Goal: Answer question/provide support

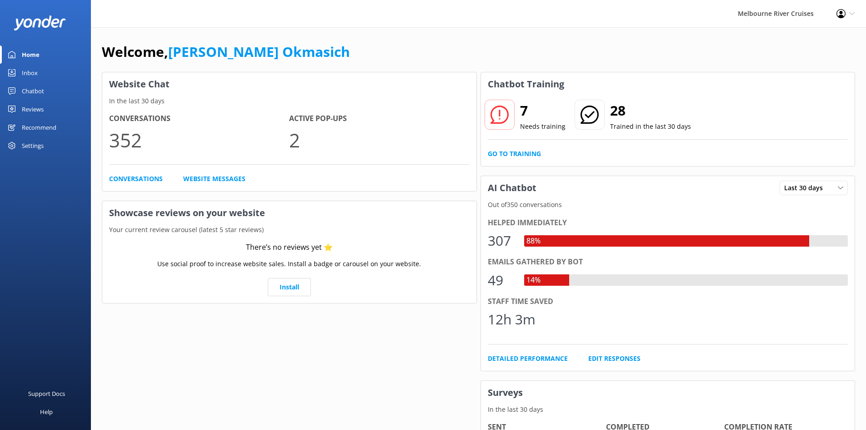
click at [26, 70] on div "Inbox" at bounding box center [30, 73] width 16 height 18
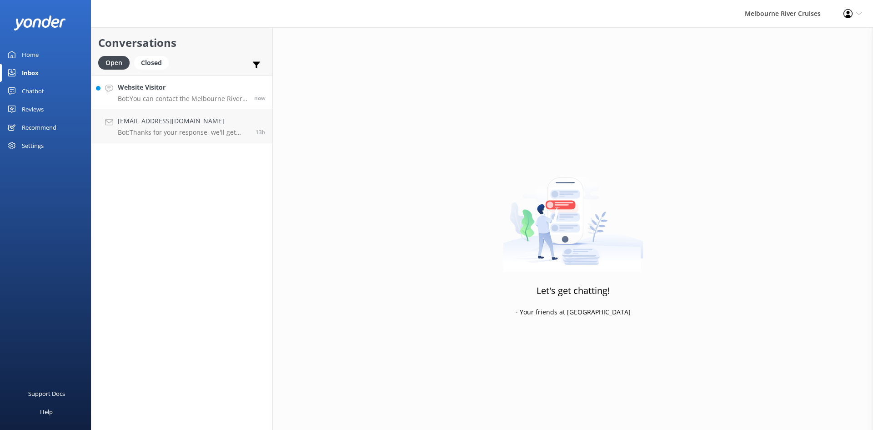
click at [193, 87] on h4 "Website Visitor" at bounding box center [183, 87] width 130 height 10
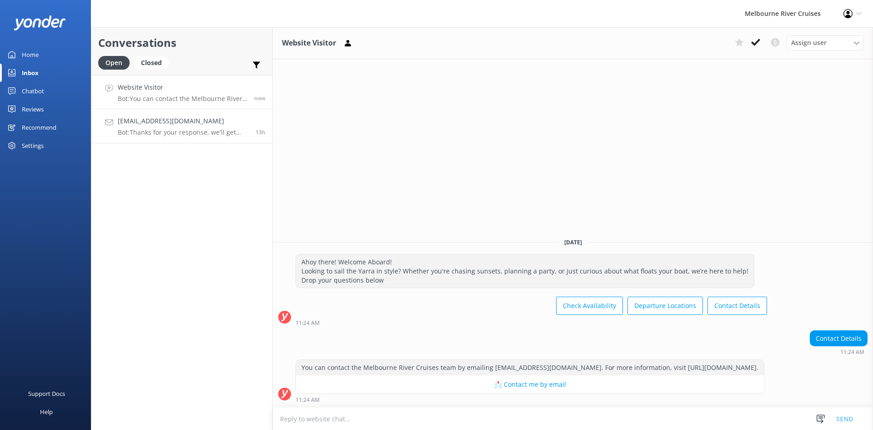
click at [177, 135] on p "Bot: Thanks for your response, we'll get back to you as soon as we can during o…" at bounding box center [183, 132] width 131 height 8
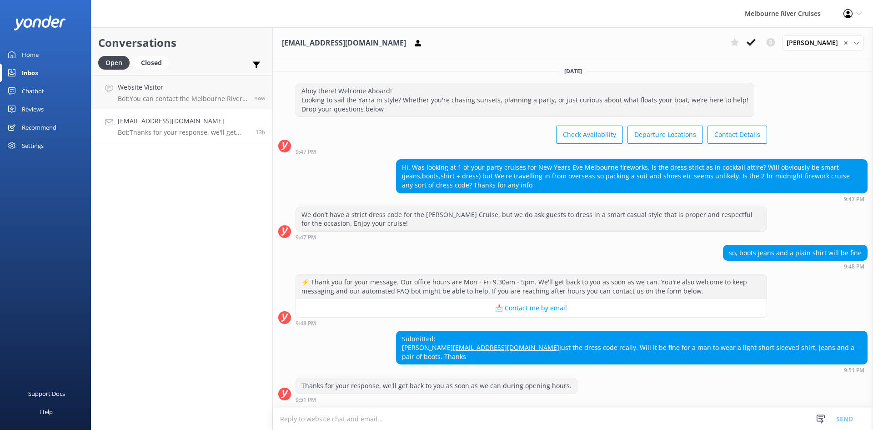
scroll to position [52, 0]
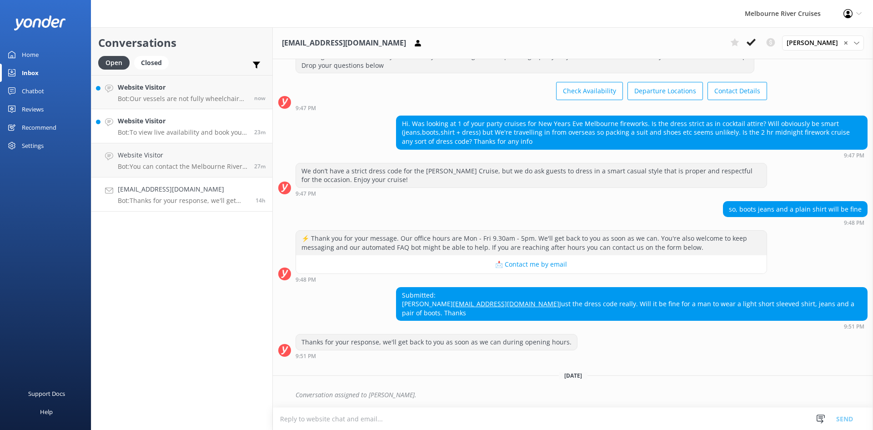
click at [187, 128] on div "Website Visitor Bot: To view live availability and book your Melbourne River Cr…" at bounding box center [183, 126] width 130 height 20
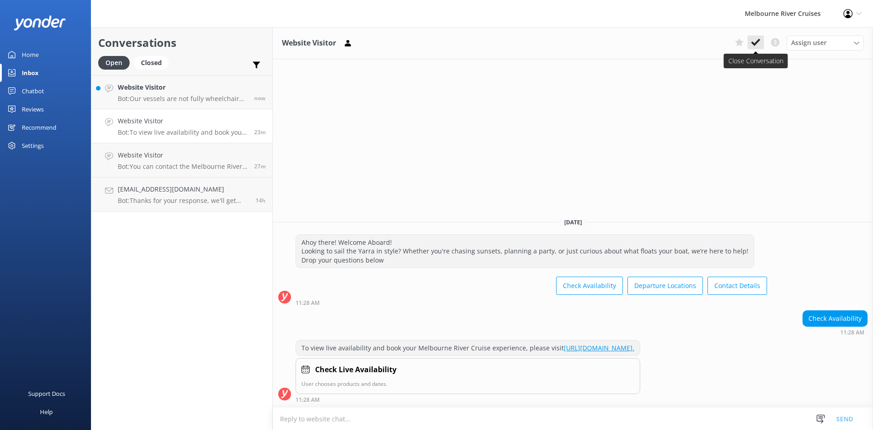
click at [761, 42] on button at bounding box center [755, 42] width 16 height 14
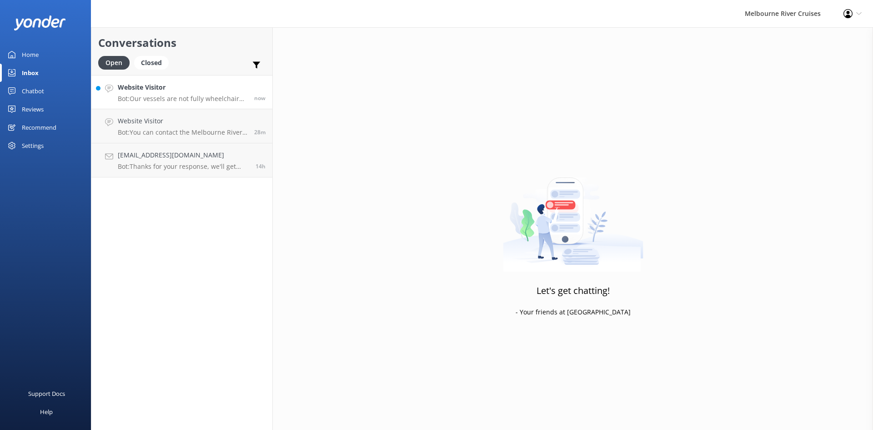
click at [220, 89] on h4 "Website Visitor" at bounding box center [183, 87] width 130 height 10
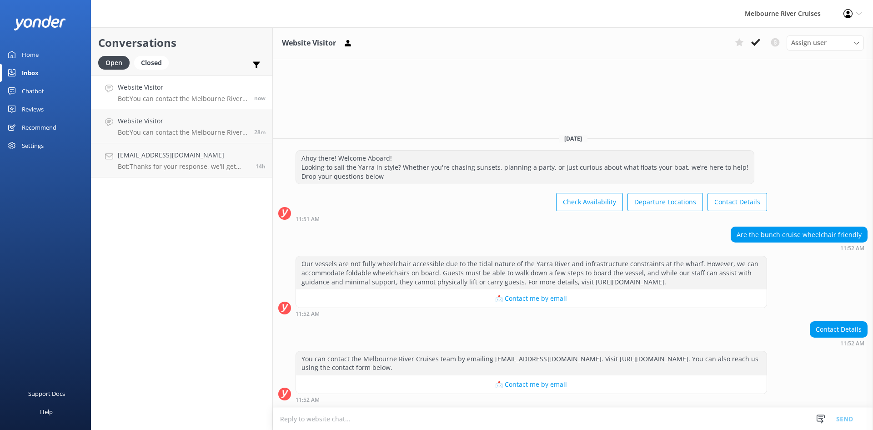
click at [40, 54] on link "Home" at bounding box center [45, 54] width 91 height 18
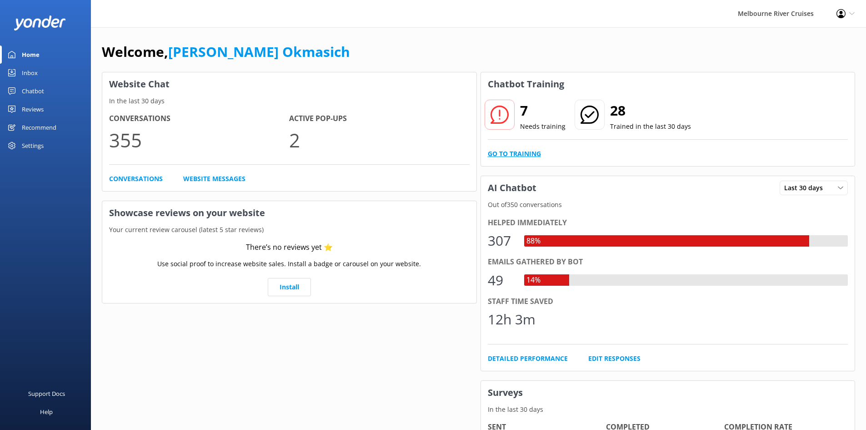
click at [523, 154] on link "Go to Training" at bounding box center [514, 154] width 53 height 10
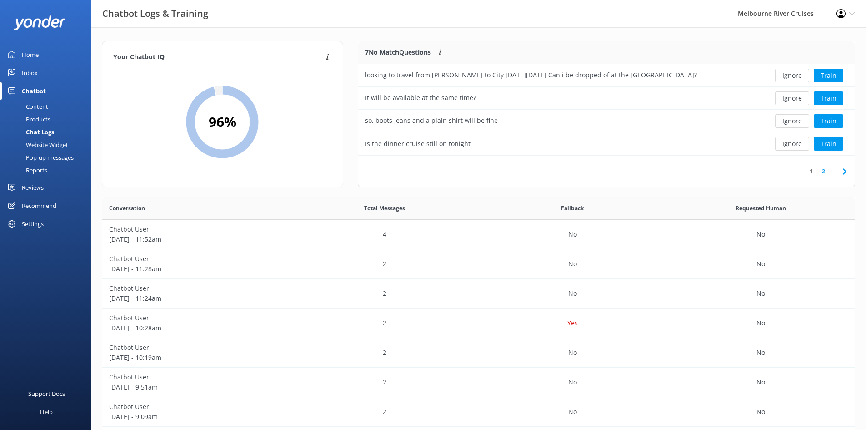
scroll to position [107, 490]
